Goal: Task Accomplishment & Management: Manage account settings

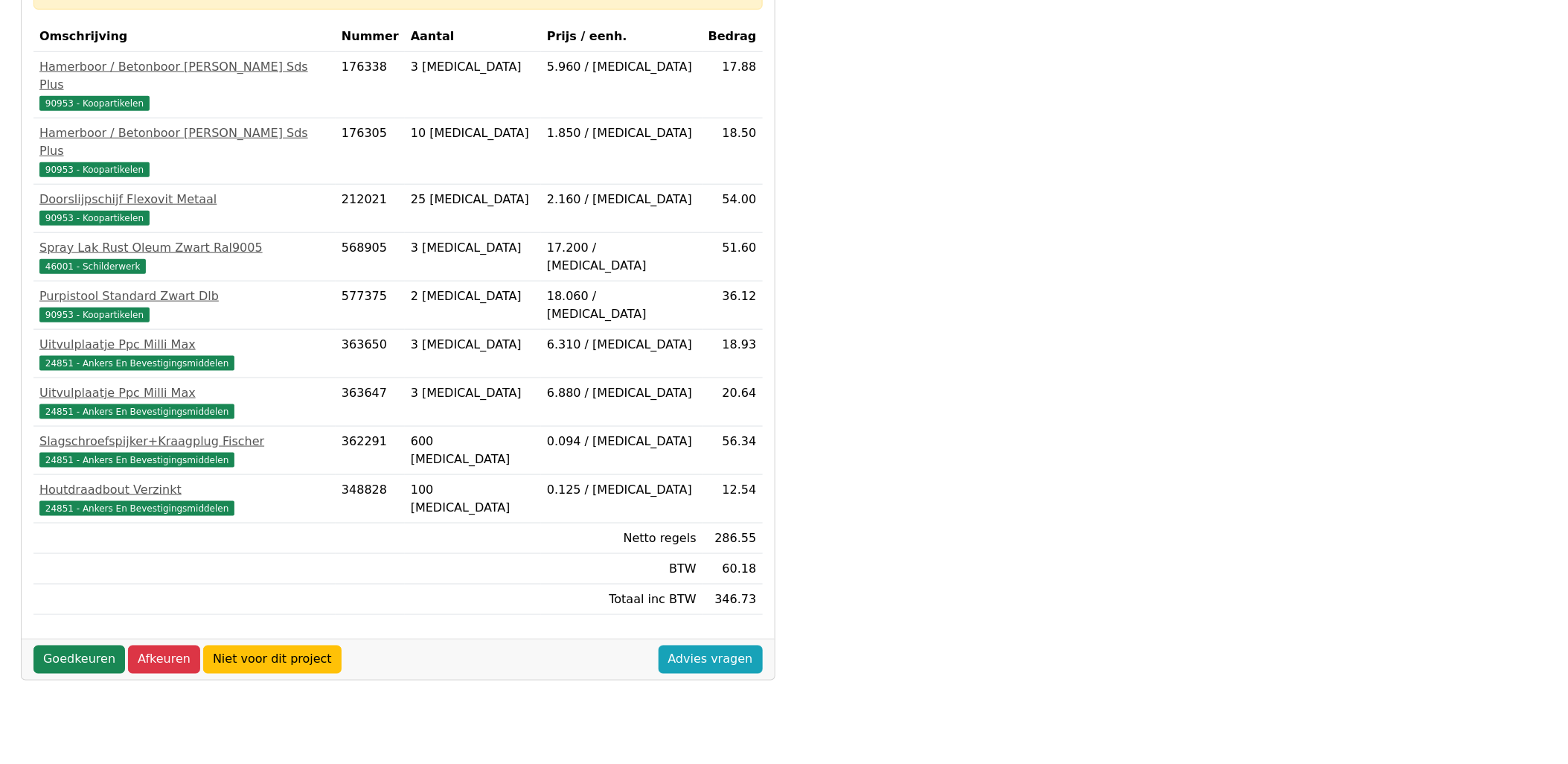
scroll to position [413, 0]
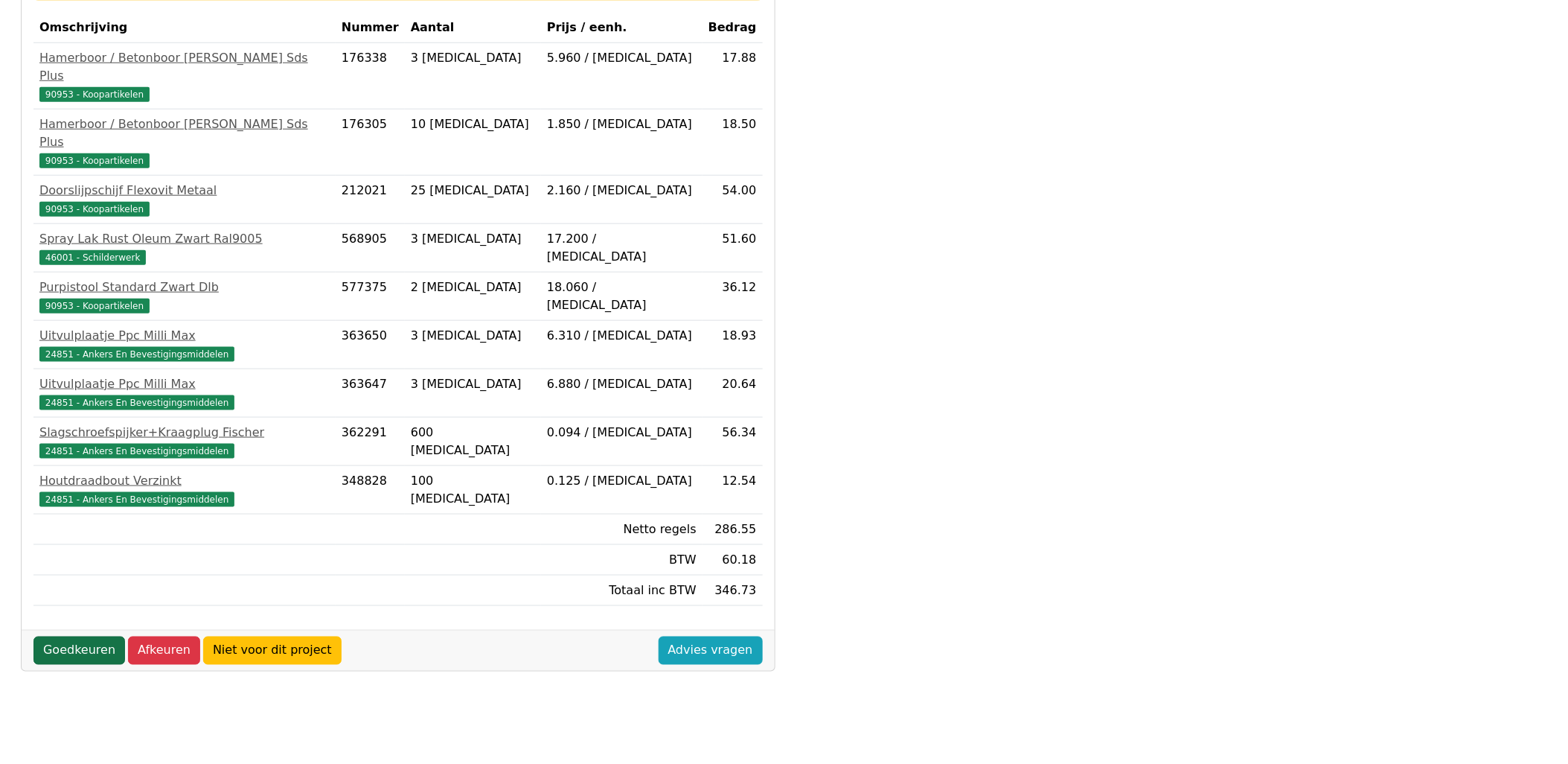
click at [101, 636] on link "Goedkeuren" at bounding box center [78, 650] width 91 height 28
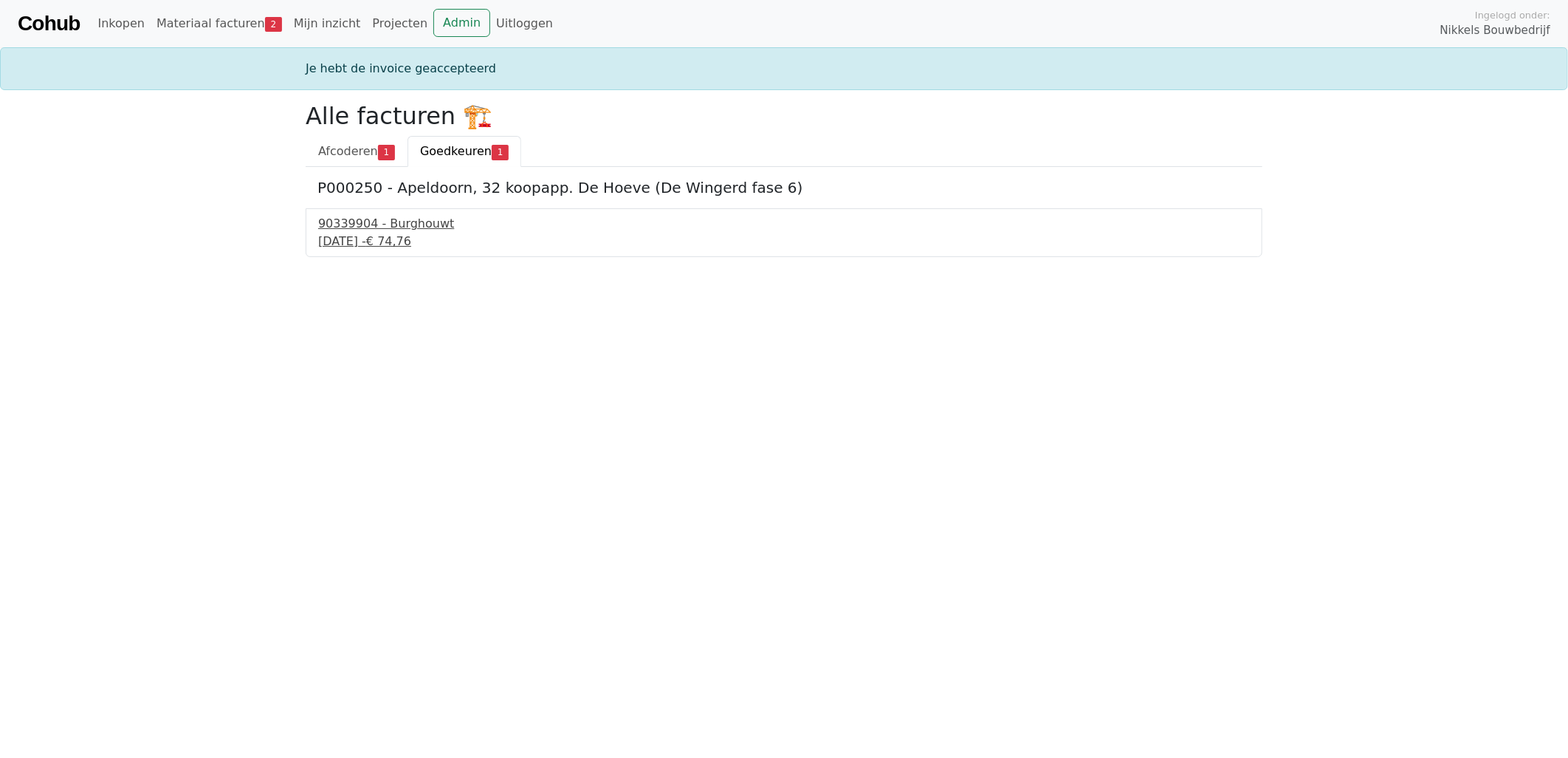
click at [384, 242] on div "[DATE] - € 74,76" at bounding box center [784, 241] width 932 height 18
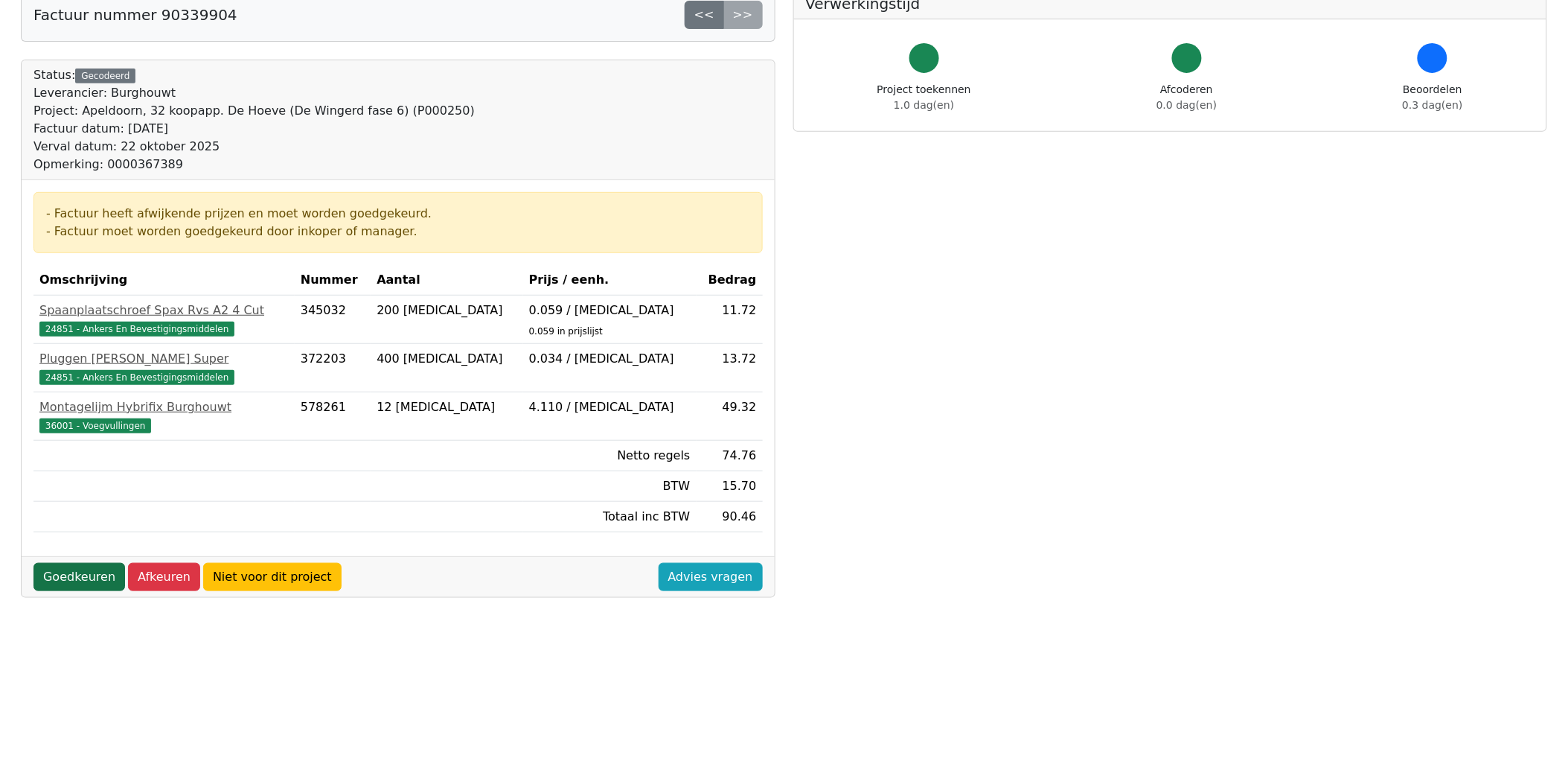
scroll to position [248, 0]
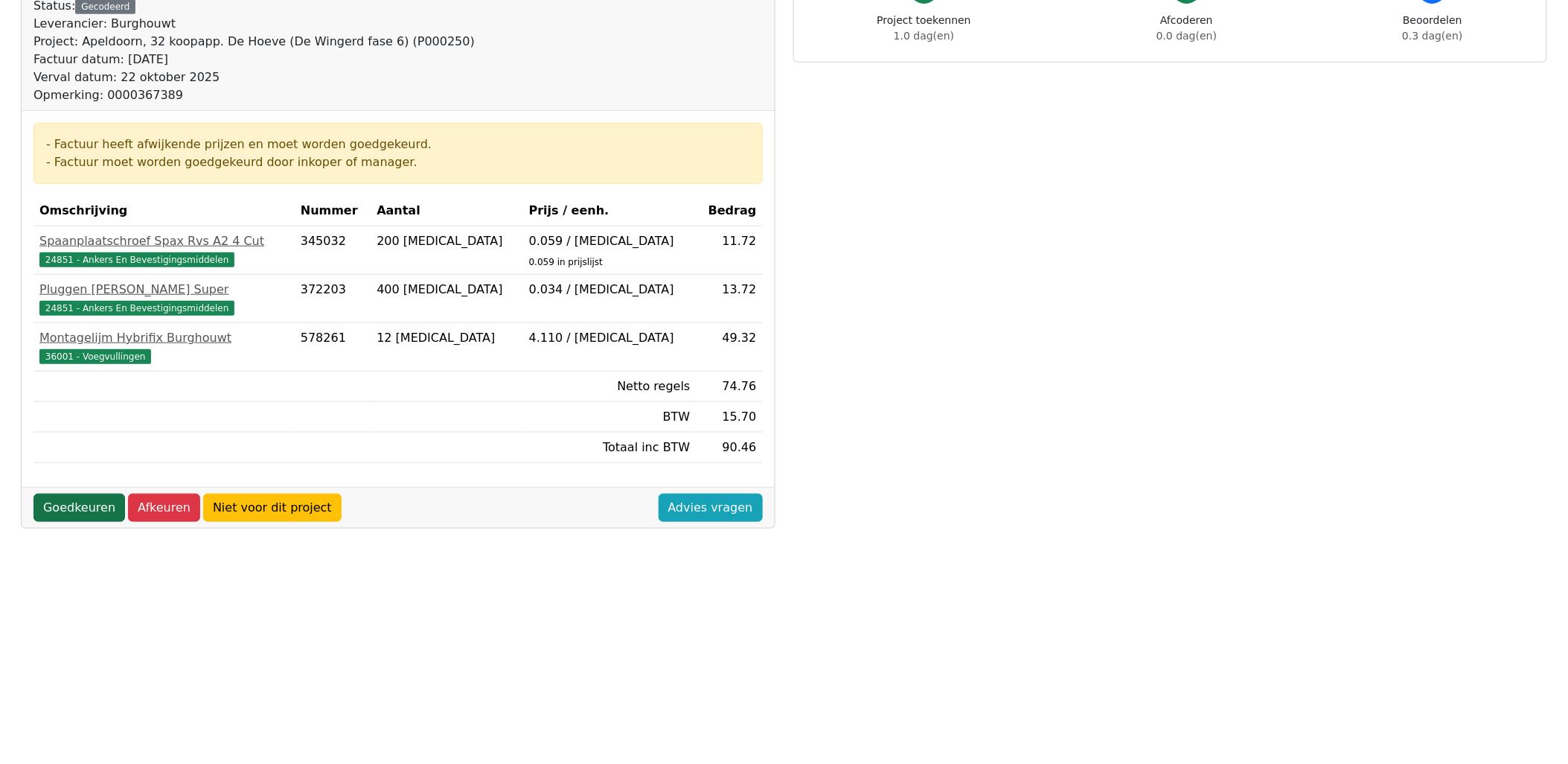
click at [75, 508] on link "Goedkeuren" at bounding box center [78, 507] width 91 height 28
